Goal: Task Accomplishment & Management: Manage account settings

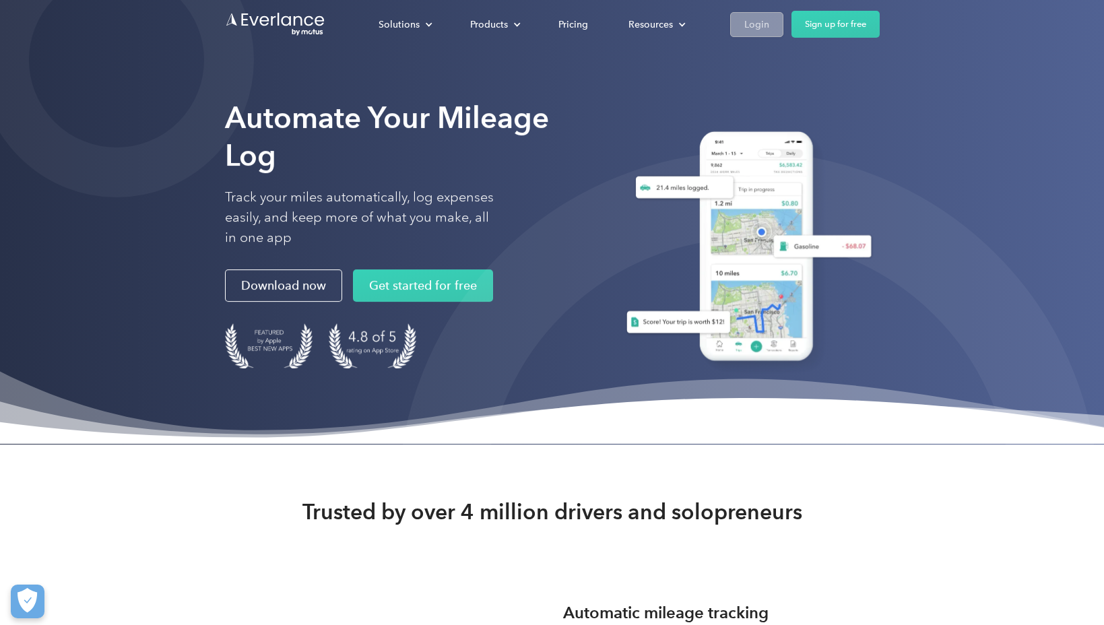
click at [759, 30] on div "Login" at bounding box center [756, 24] width 25 height 17
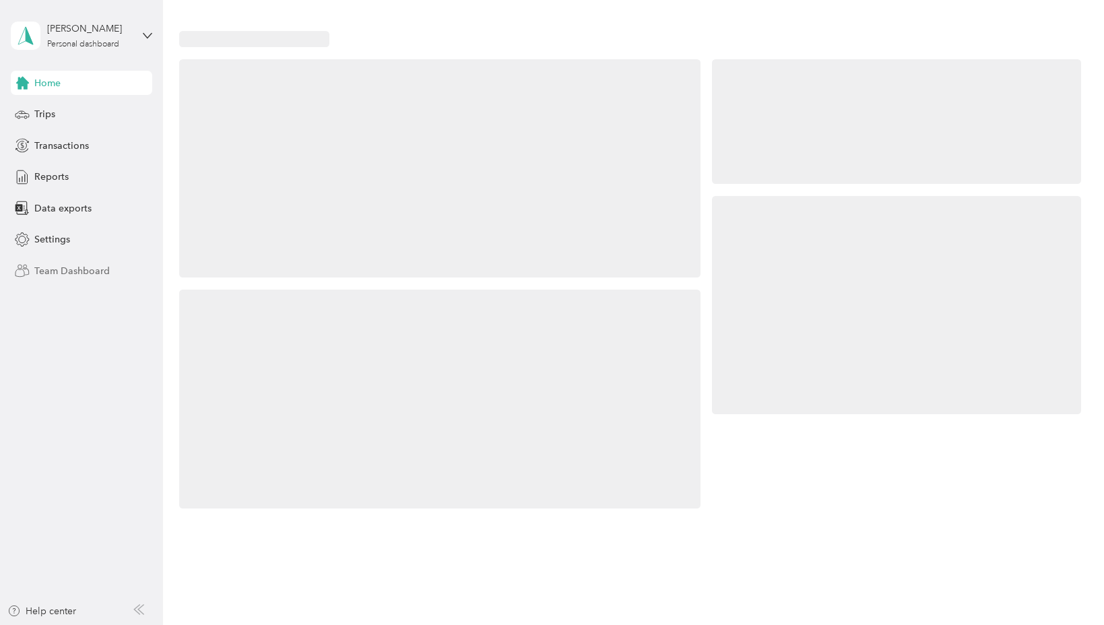
click at [52, 269] on span "Team Dashboard" at bounding box center [71, 271] width 75 height 14
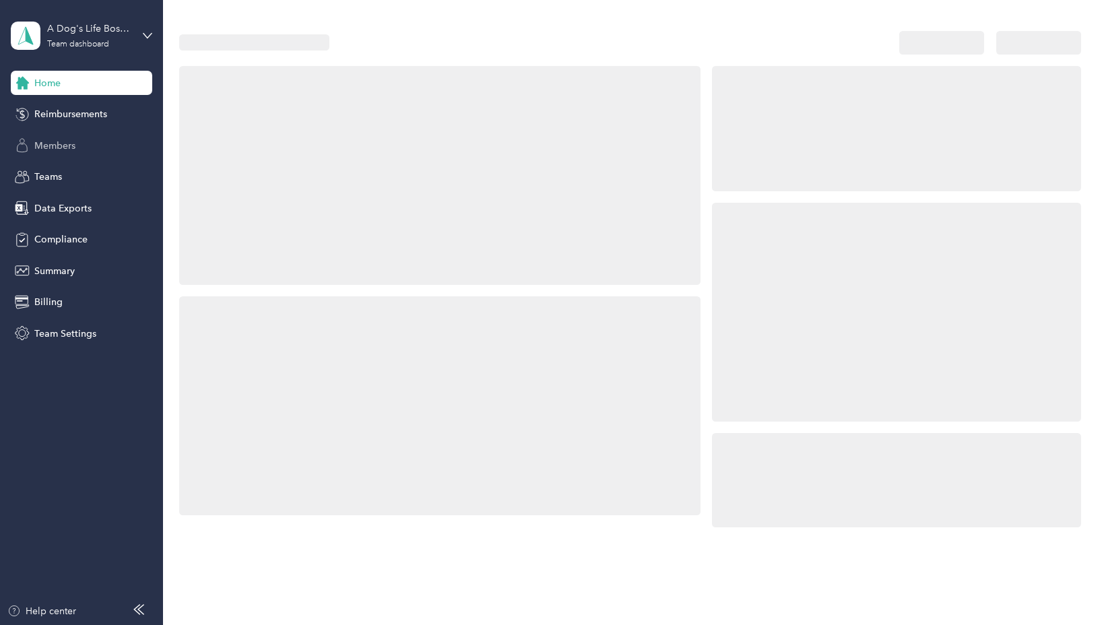
click at [56, 143] on span "Members" at bounding box center [54, 146] width 41 height 14
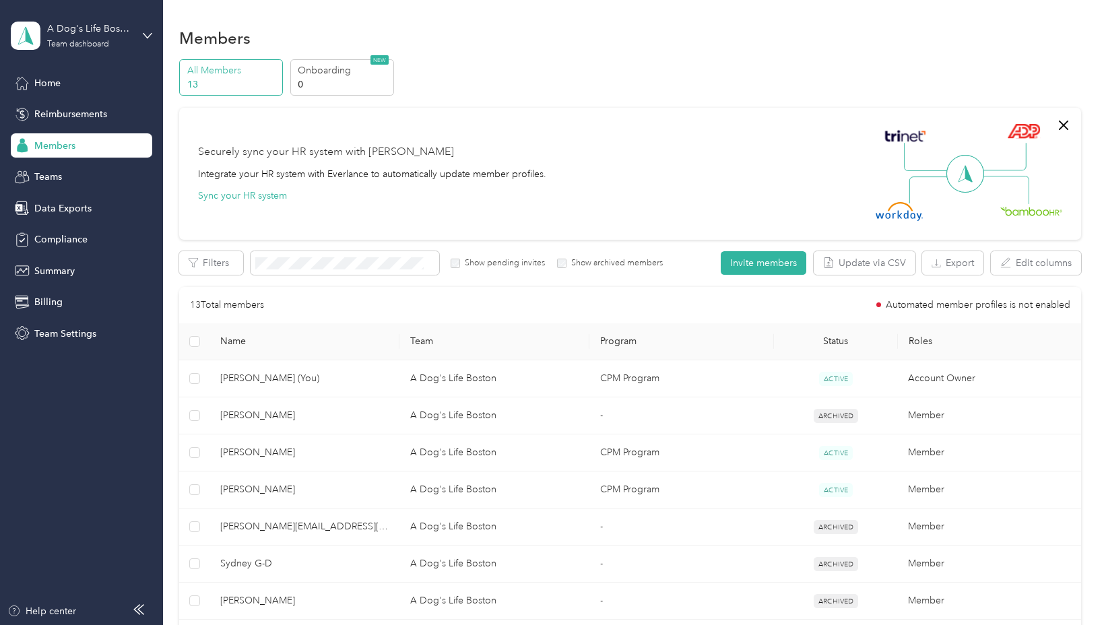
click at [633, 67] on div "All Members 13 Onboarding 0 NEW" at bounding box center [629, 77] width 901 height 37
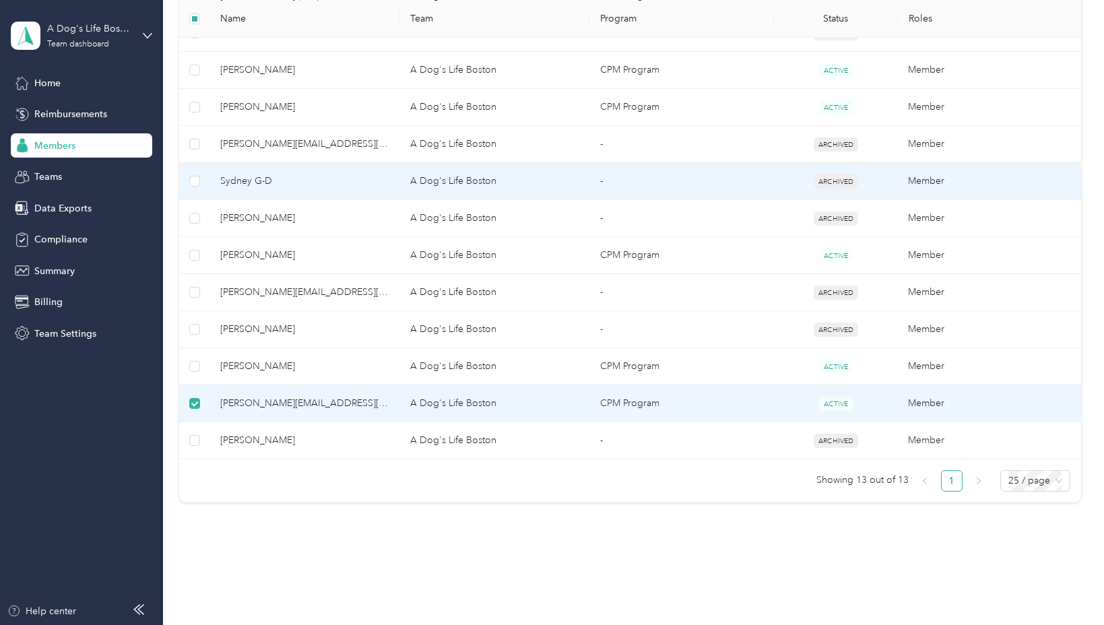
scroll to position [393, 0]
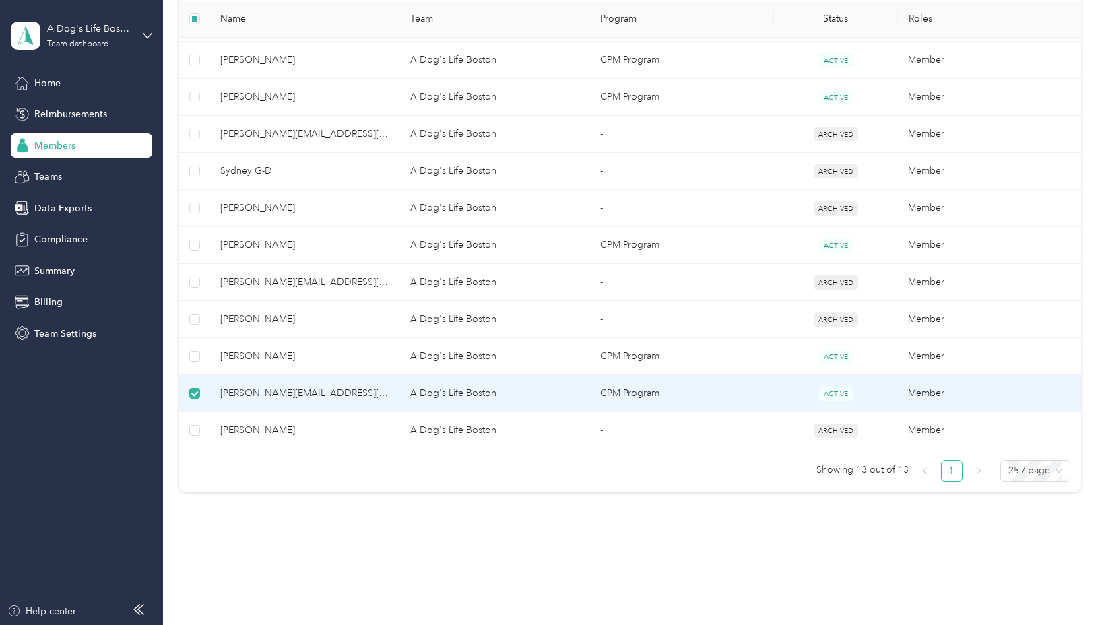
click at [841, 392] on span "ACTIVE" at bounding box center [836, 394] width 34 height 14
click at [833, 390] on span "ACTIVE" at bounding box center [836, 394] width 34 height 14
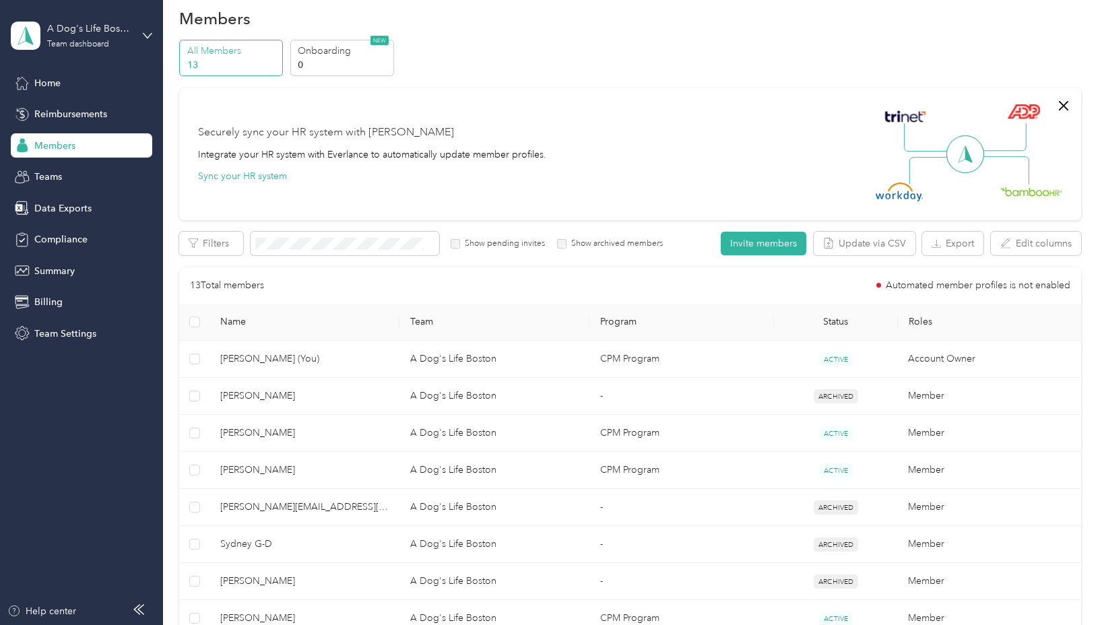
scroll to position [0, 0]
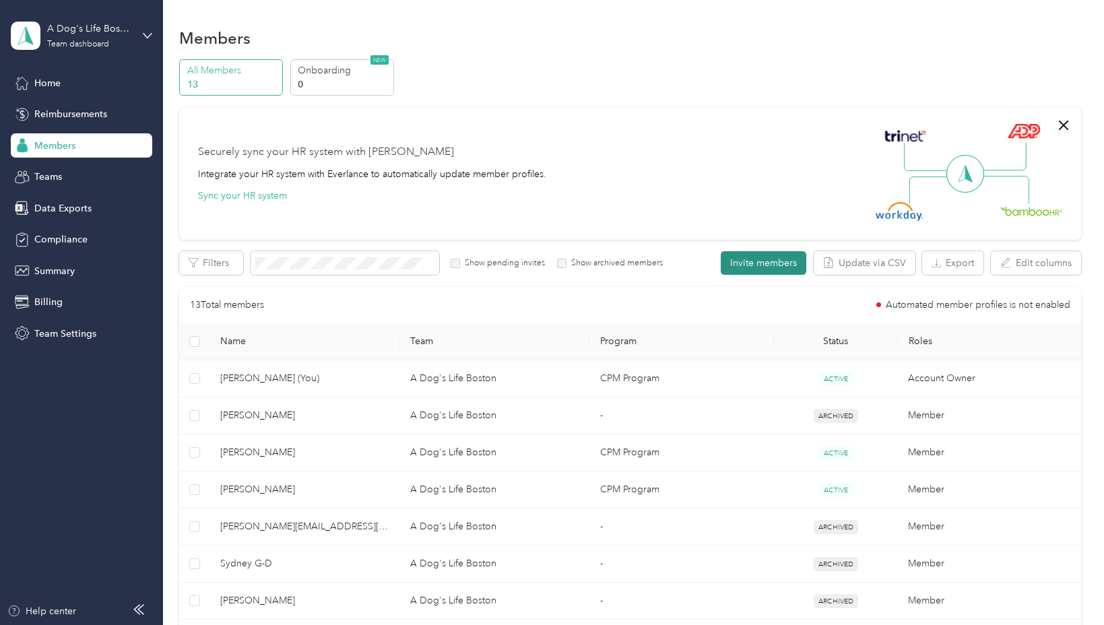
click at [790, 263] on button "Invite members" at bounding box center [764, 263] width 86 height 24
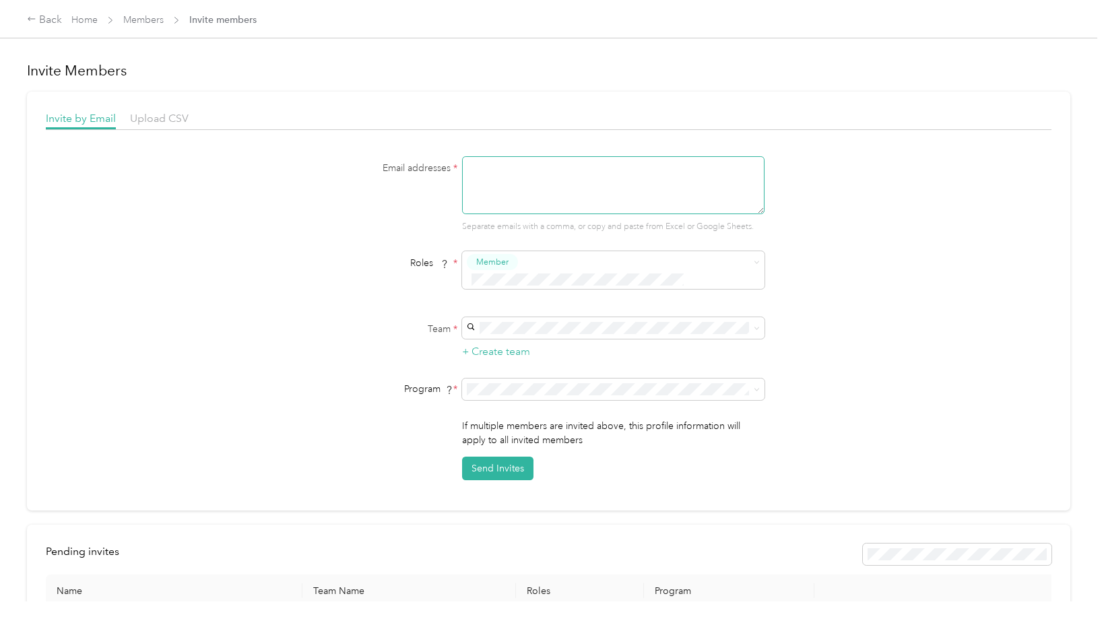
click at [499, 169] on textarea at bounding box center [613, 185] width 302 height 58
type textarea "valley@adogslifeboston.com, nicole@adogslifeboston.com"
click at [499, 330] on span "A Dog's Life Boston (Main organization)" at bounding box center [560, 334] width 170 height 11
click at [516, 457] on button "Send Invites" at bounding box center [497, 469] width 71 height 24
click at [143, 20] on link "Members" at bounding box center [143, 19] width 40 height 11
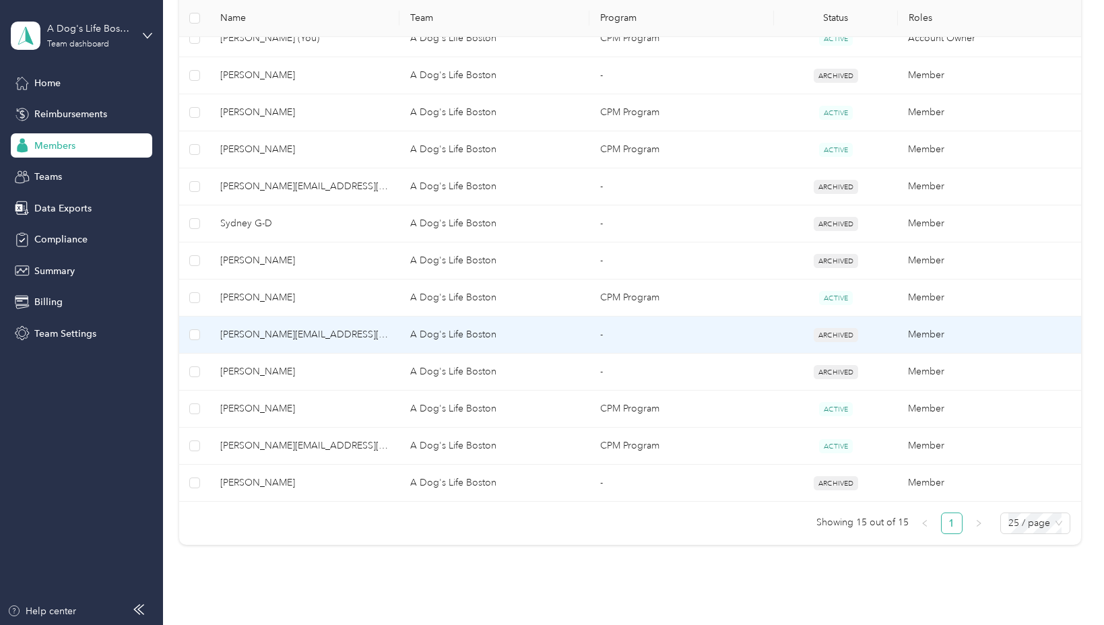
scroll to position [416, 0]
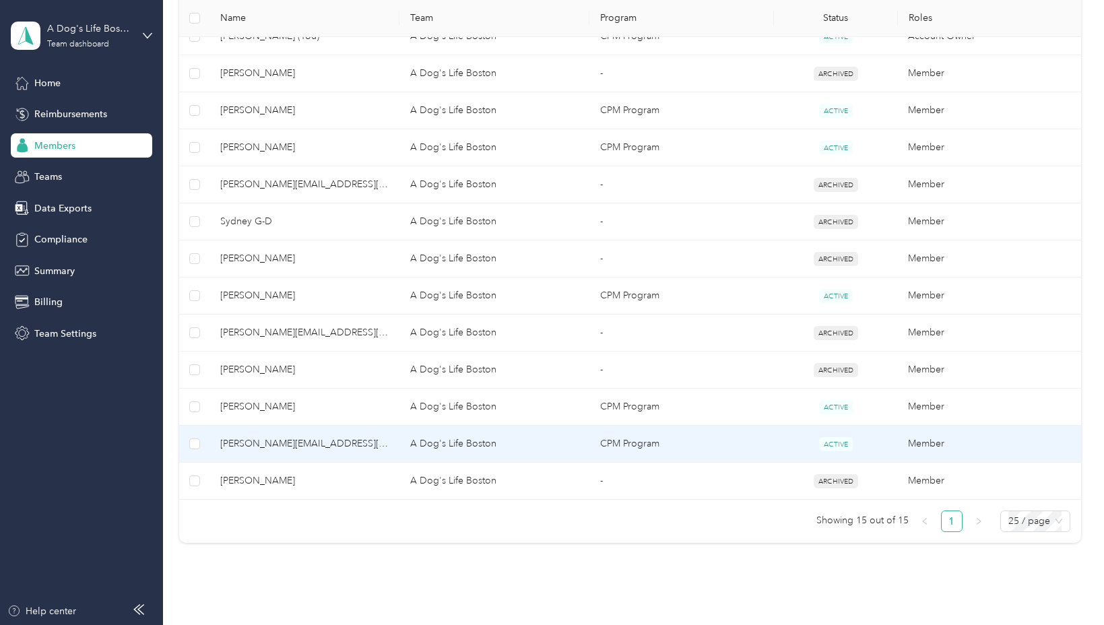
click at [307, 447] on span "jaime@adogslifeboston.com" at bounding box center [304, 444] width 168 height 15
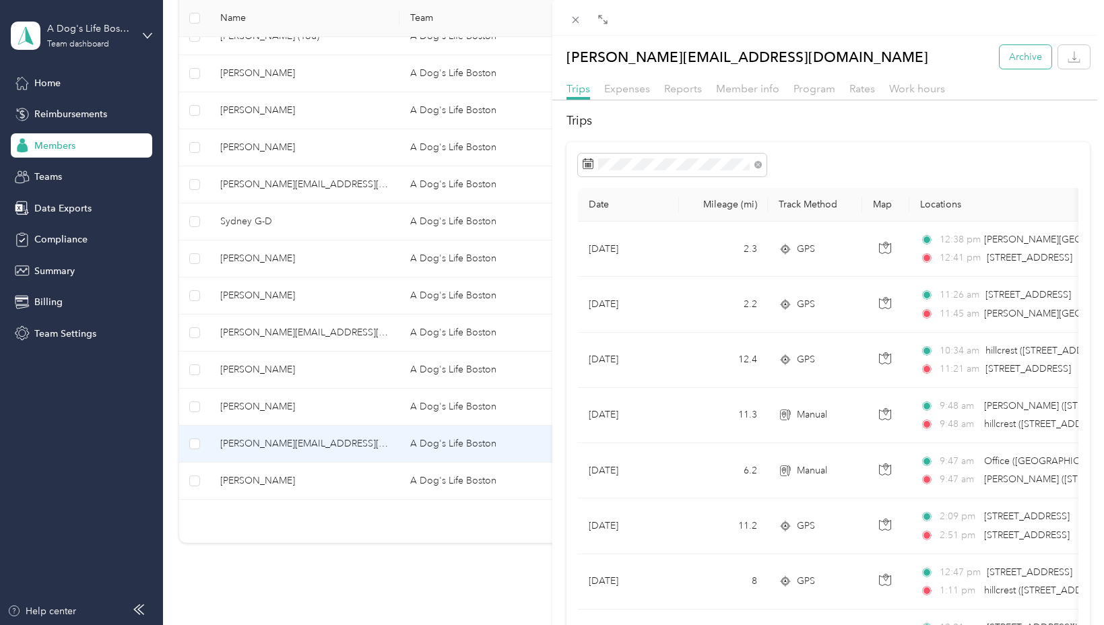
click at [1016, 58] on button "Archive" at bounding box center [1026, 57] width 52 height 24
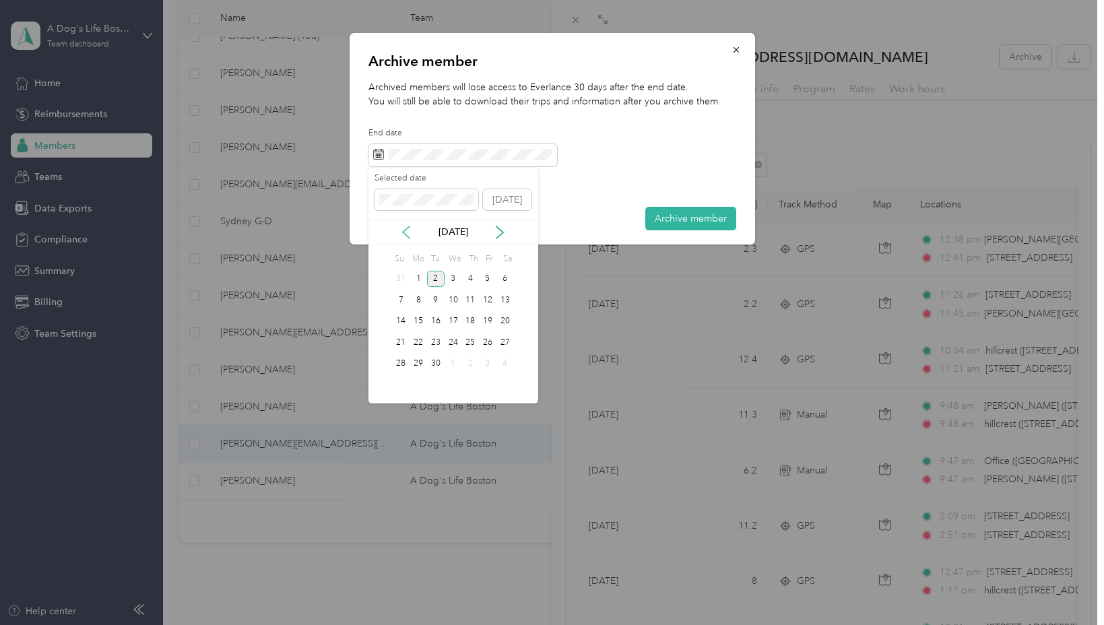
click at [406, 231] on icon at bounding box center [405, 232] width 13 height 13
click at [488, 342] on div "25" at bounding box center [488, 342] width 18 height 17
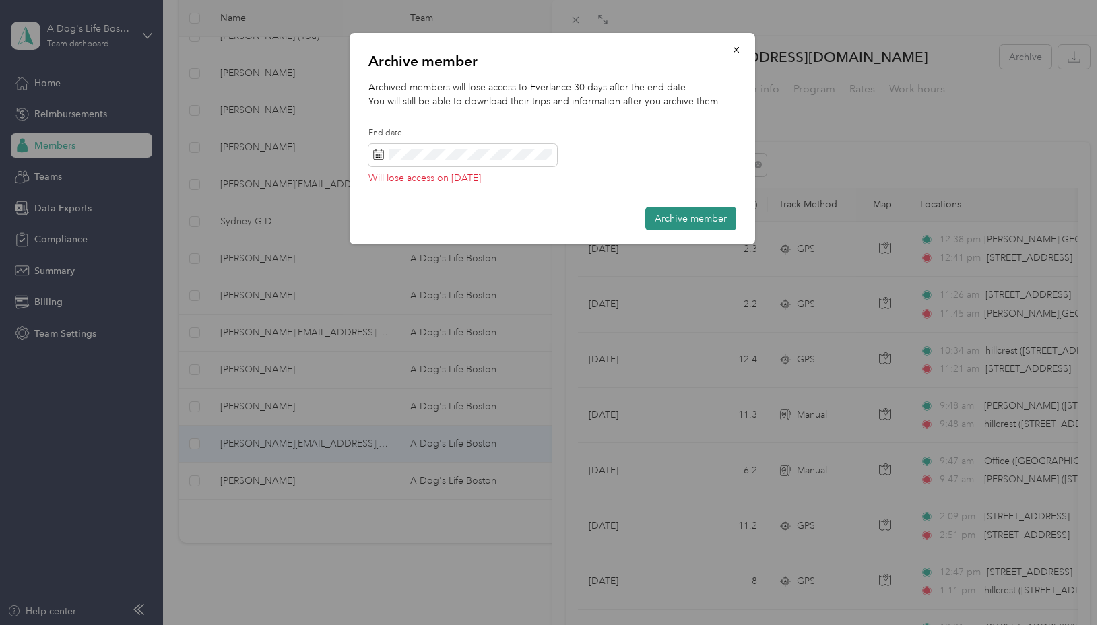
click at [678, 220] on button "Archive member" at bounding box center [690, 219] width 91 height 24
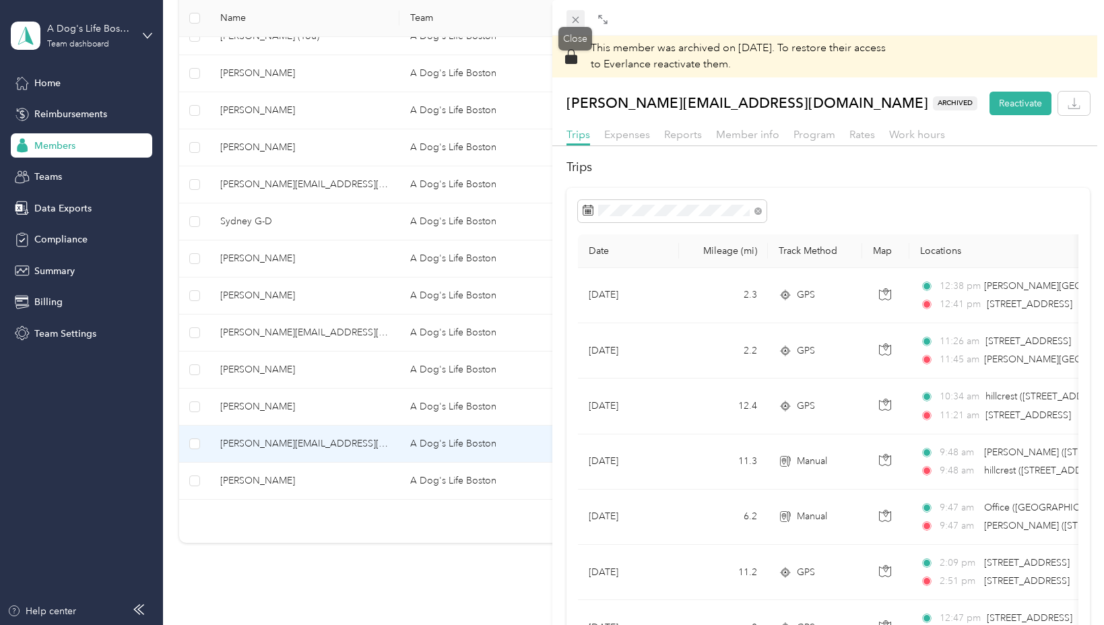
click at [578, 19] on icon at bounding box center [575, 19] width 11 height 11
